Goal: Information Seeking & Learning: Learn about a topic

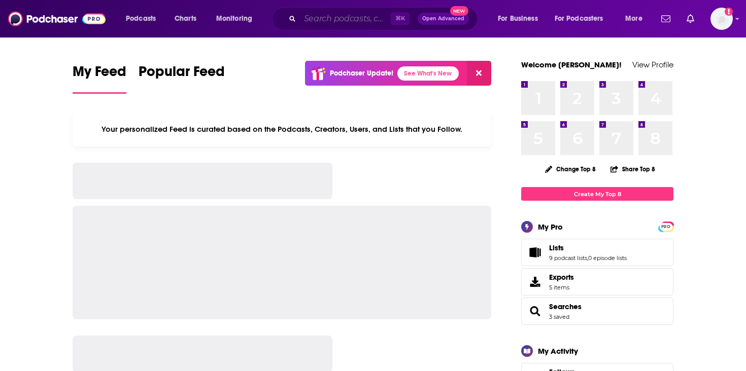
click at [347, 21] on input "Search podcasts, credits, & more..." at bounding box center [345, 19] width 91 height 16
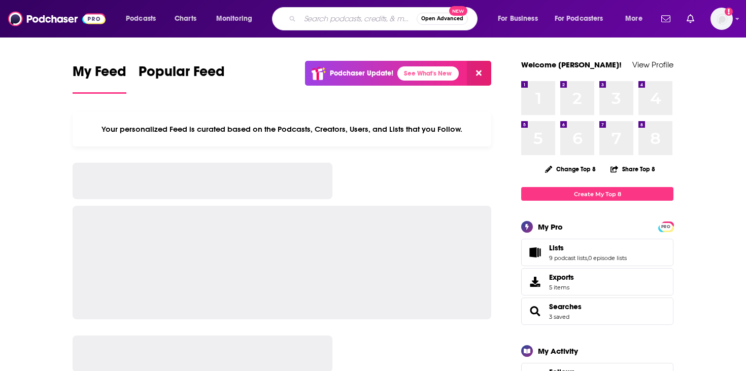
paste input "Enterprise AI Defenders"
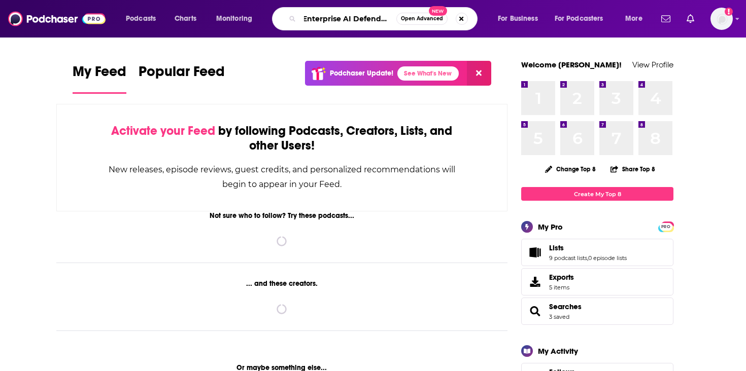
type input "Enterprise AI Defenders"
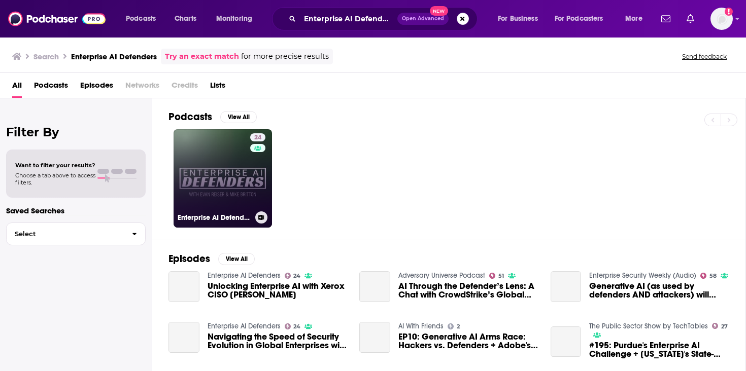
click at [226, 181] on link "24 Enterprise AI Defenders" at bounding box center [222, 178] width 98 height 98
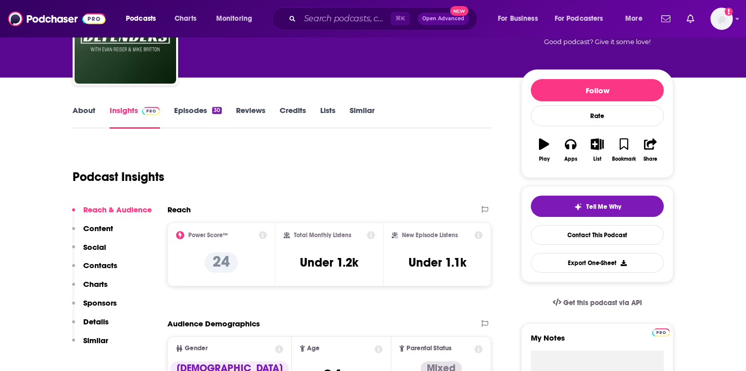
scroll to position [91, 0]
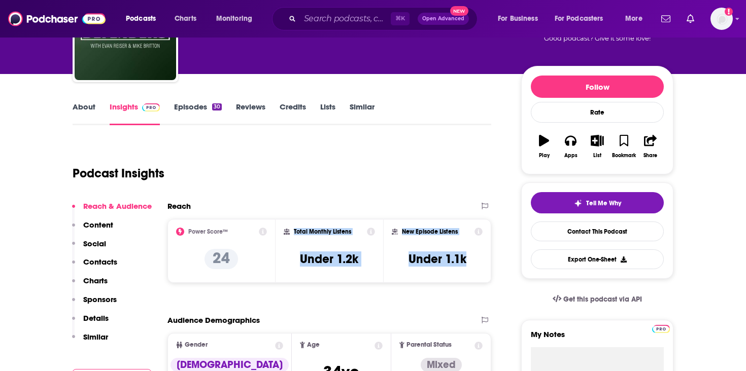
drag, startPoint x: 472, startPoint y: 258, endPoint x: 295, endPoint y: 233, distance: 179.3
click at [295, 233] on div "Power Score™ 24 Total Monthly Listens Under 1.2k New Episode Listens Under 1.1k" at bounding box center [329, 251] width 324 height 64
copy div "Total Monthly Listens Under 1.2k New Episode Listens Under 1.1k"
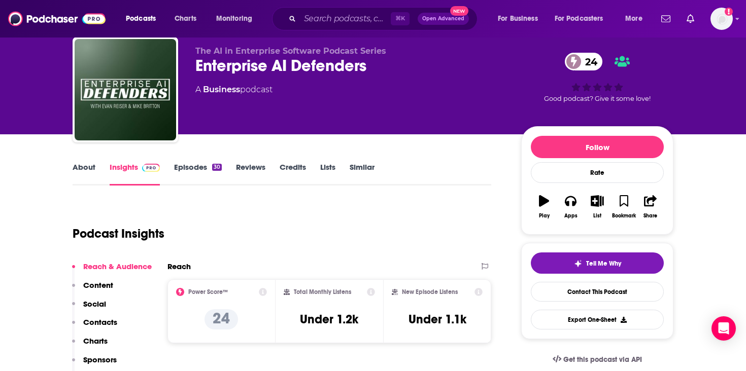
scroll to position [25, 0]
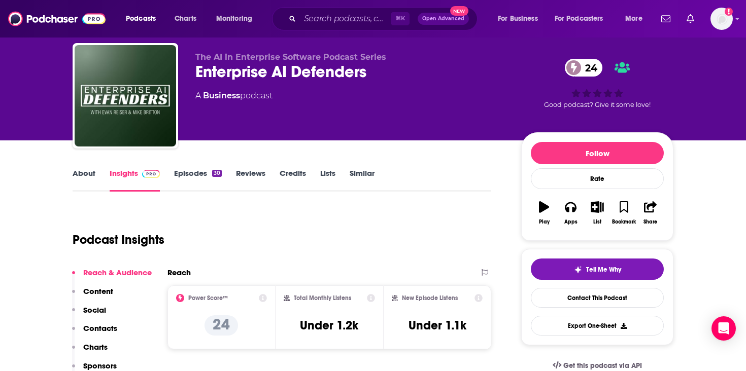
click at [84, 174] on link "About" at bounding box center [84, 179] width 23 height 23
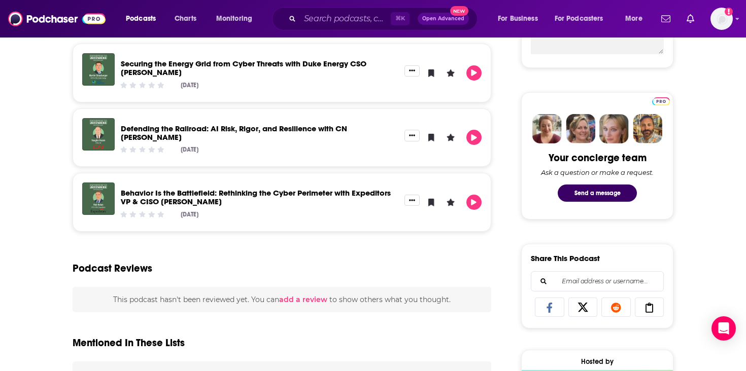
scroll to position [441, 0]
